Goal: Ask a question

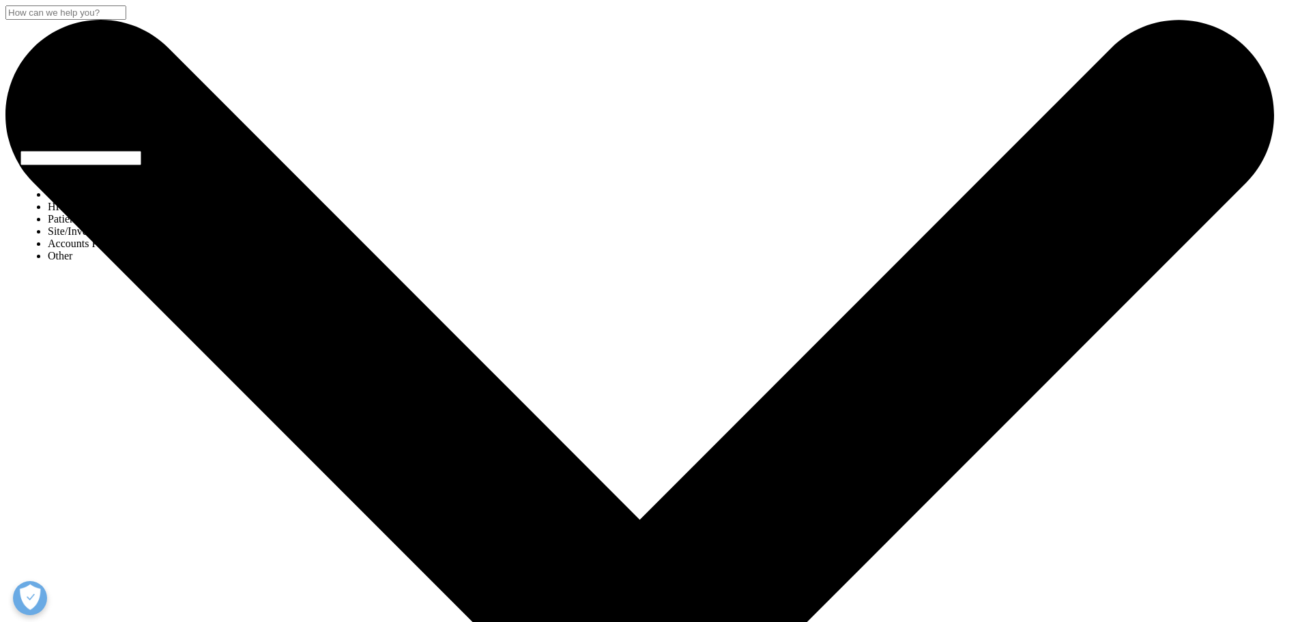
select select "Sales"
select select "Data and Insights"
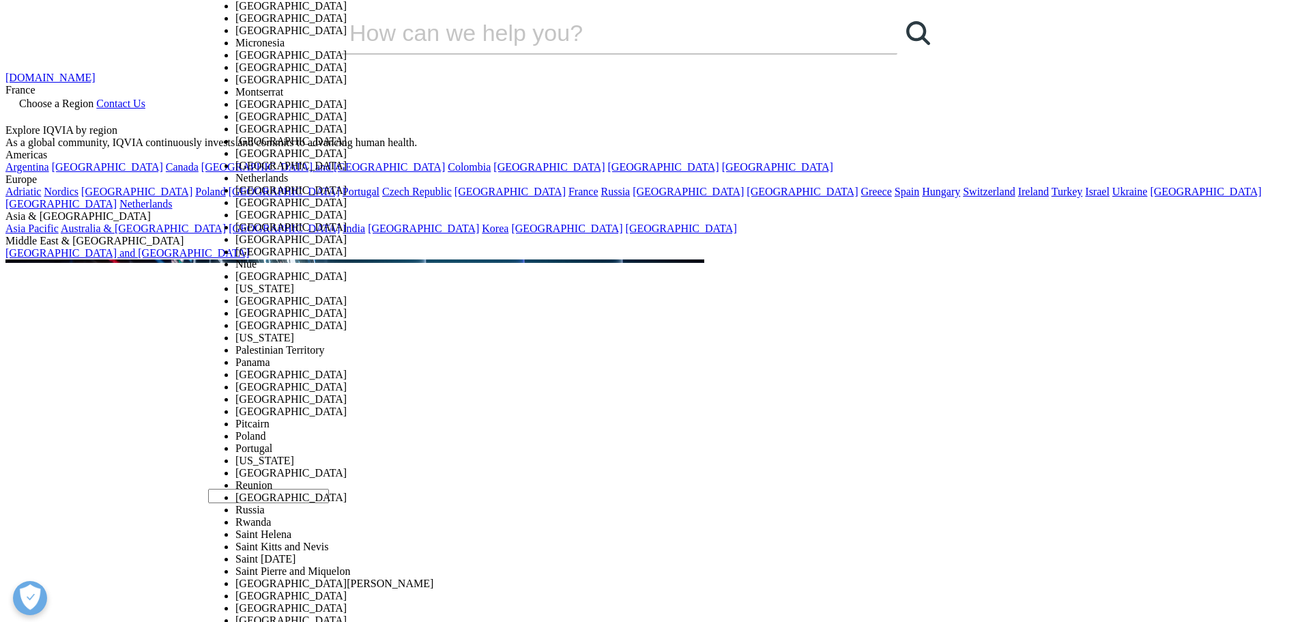
select select "France"
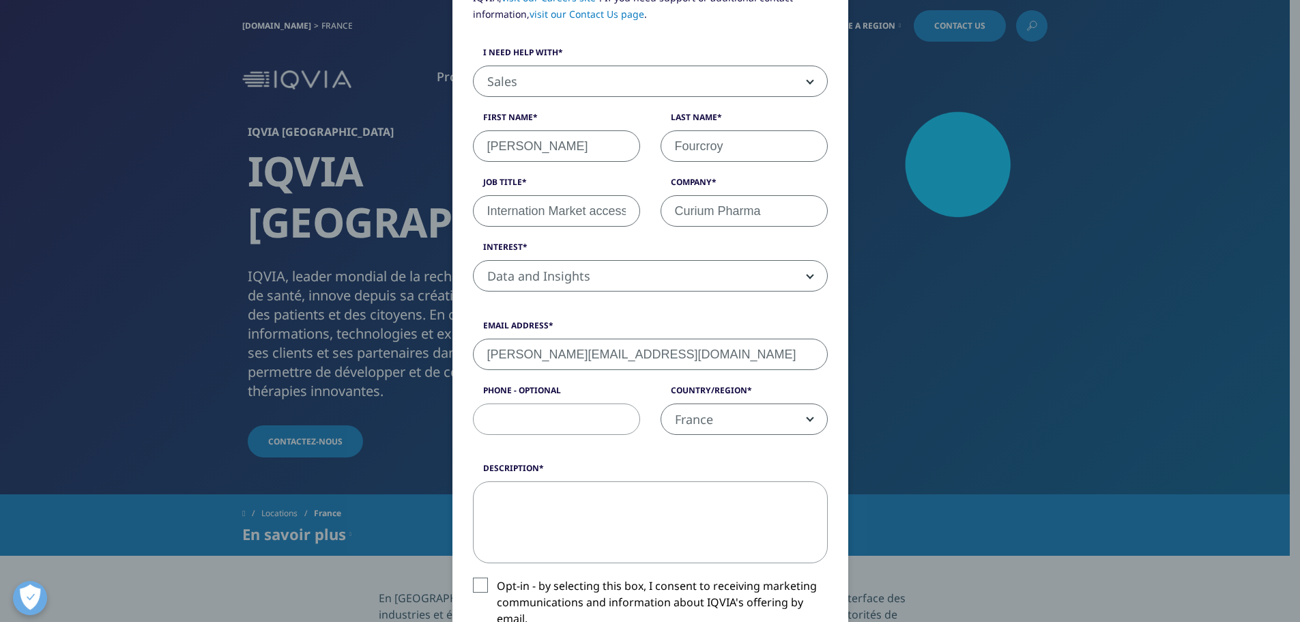
click at [556, 504] on textarea "Description" at bounding box center [650, 522] width 355 height 82
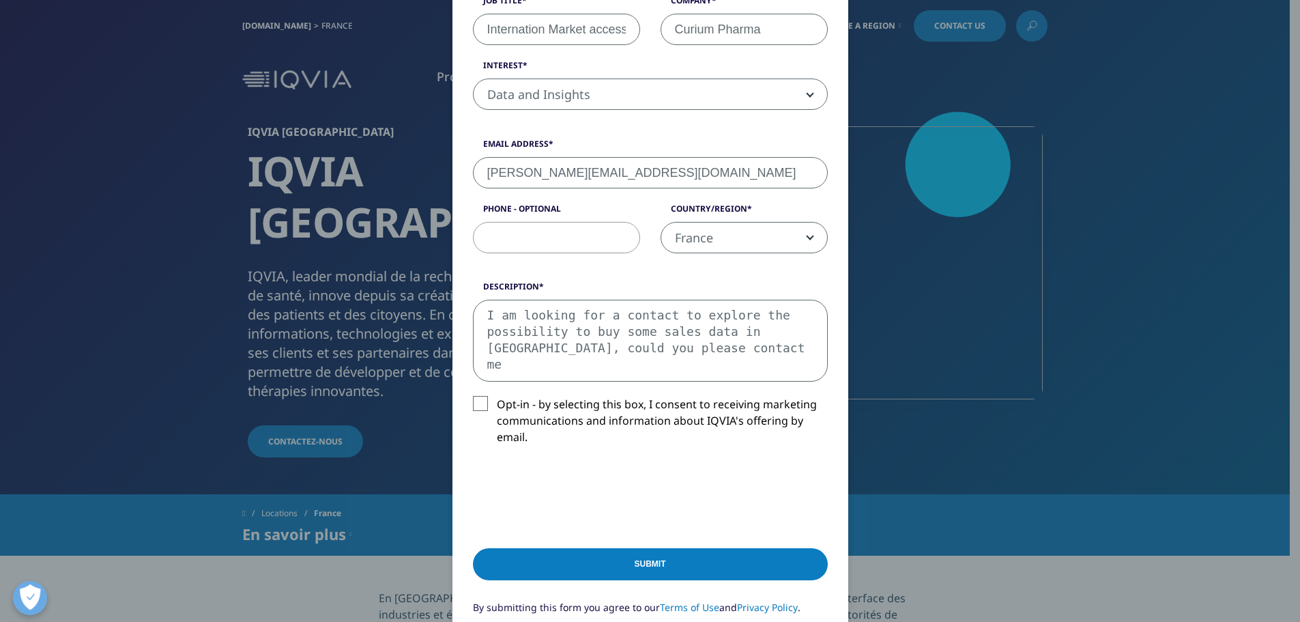
type textarea "I am looking for a contact to explore the possibility to buy some sales data in…"
click at [544, 234] on input "Phone - Optional" at bounding box center [556, 237] width 167 height 31
type input "+33745271860"
drag, startPoint x: 638, startPoint y: 354, endPoint x: 470, endPoint y: 300, distance: 176.5
click at [470, 300] on div "Description I am looking for a contact to explore the possibility to buy some s…" at bounding box center [650, 330] width 375 height 101
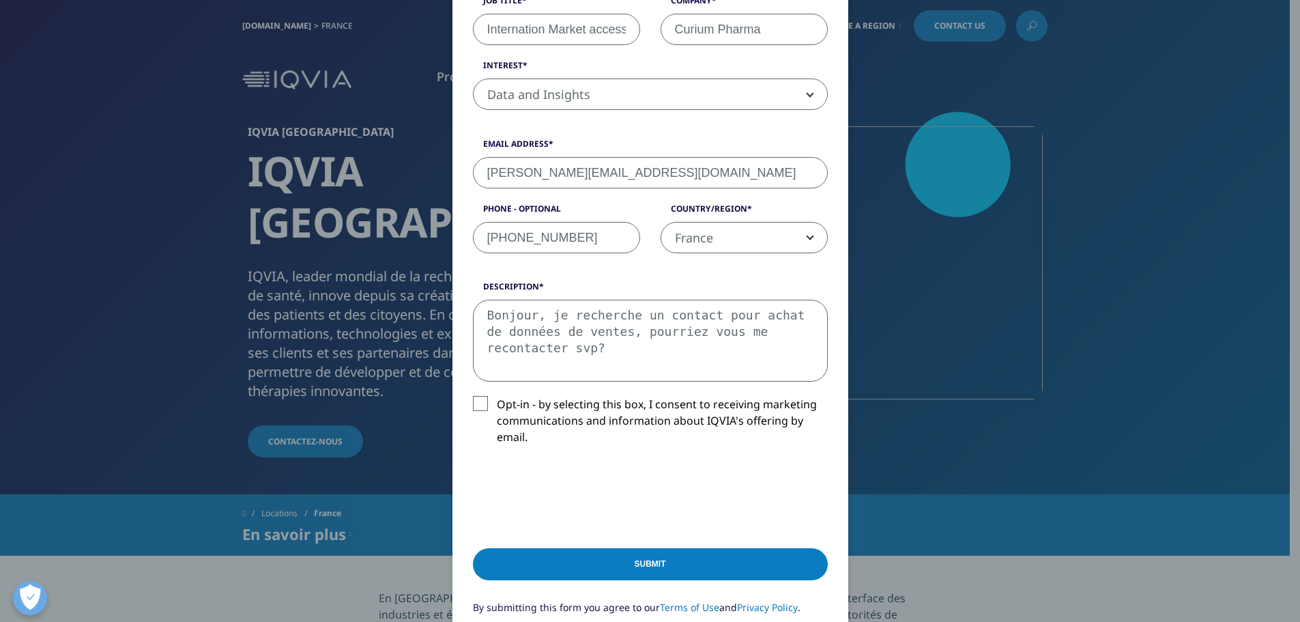
type textarea "Bonjour, je recherche un contact pour achat de données de ventes, pourriez vous…"
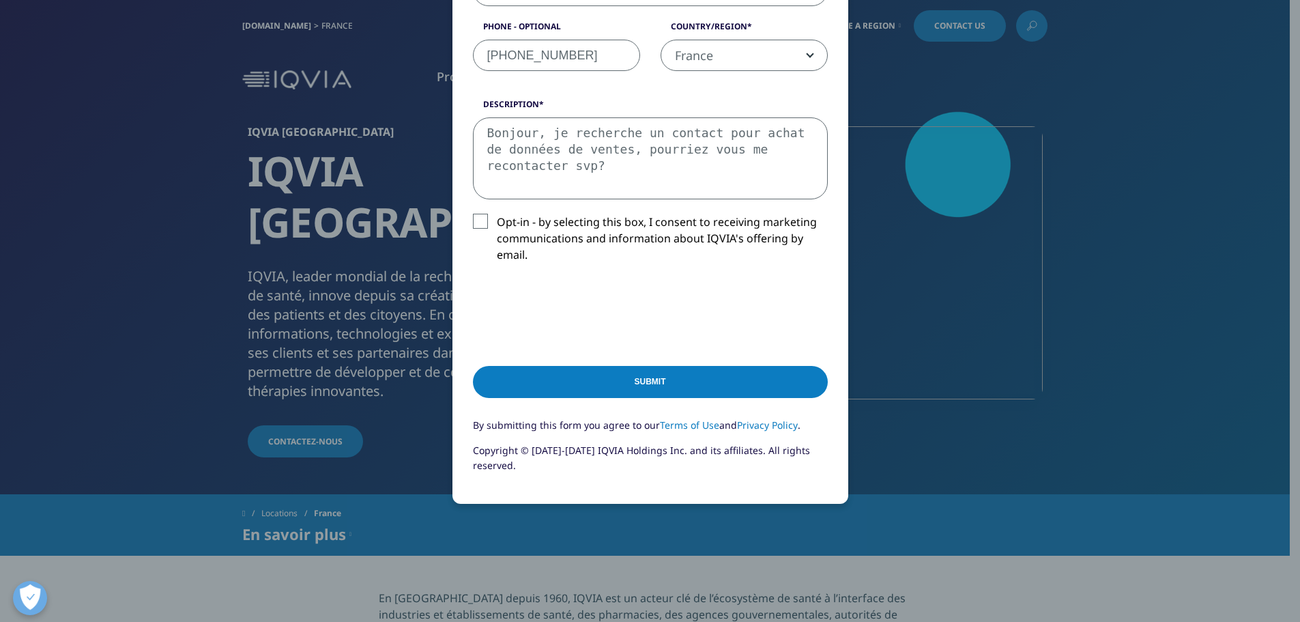
click at [667, 399] on div "Submit" at bounding box center [650, 385] width 355 height 66
click at [664, 383] on input "Submit" at bounding box center [650, 382] width 355 height 32
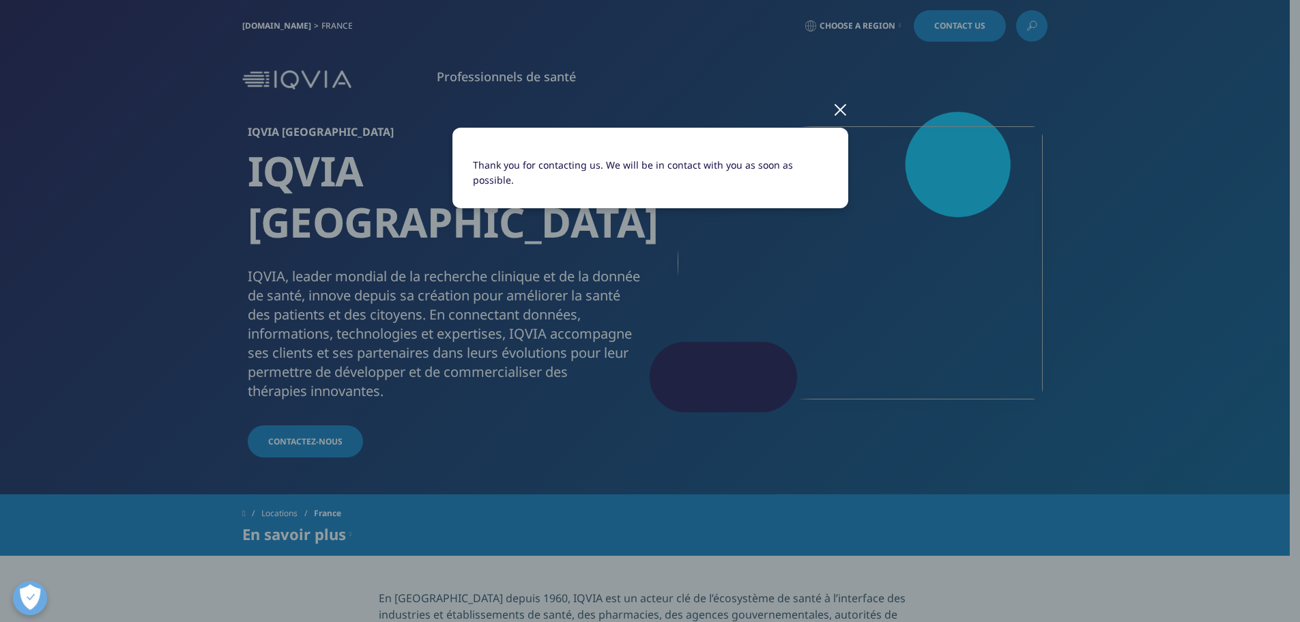
scroll to position [0, 0]
click at [843, 108] on div at bounding box center [840, 109] width 16 height 38
